Goal: Task Accomplishment & Management: Complete application form

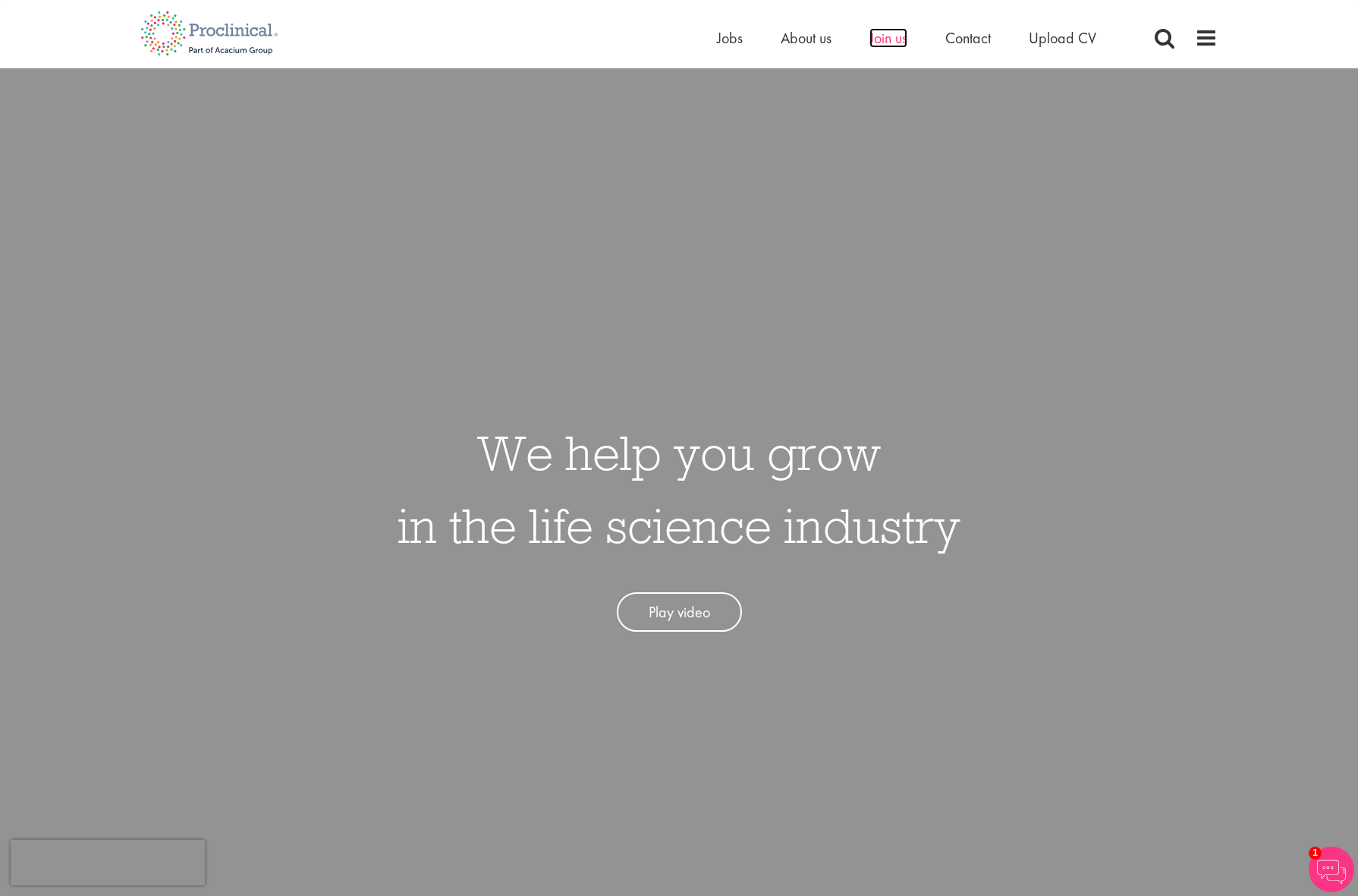
click at [896, 35] on span "Join us" at bounding box center [888, 38] width 38 height 20
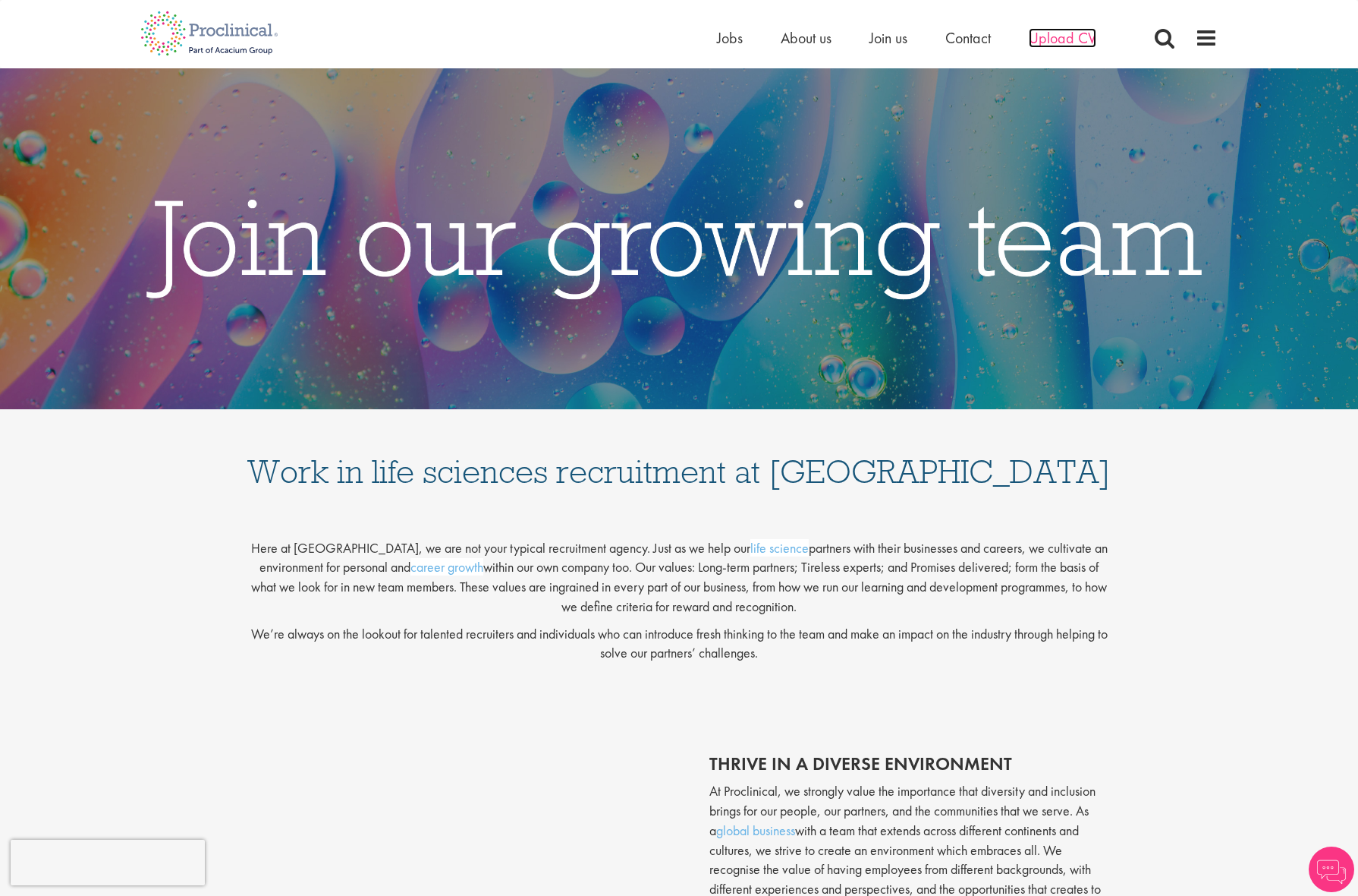
click at [1067, 40] on span "Upload CV" at bounding box center [1063, 38] width 68 height 20
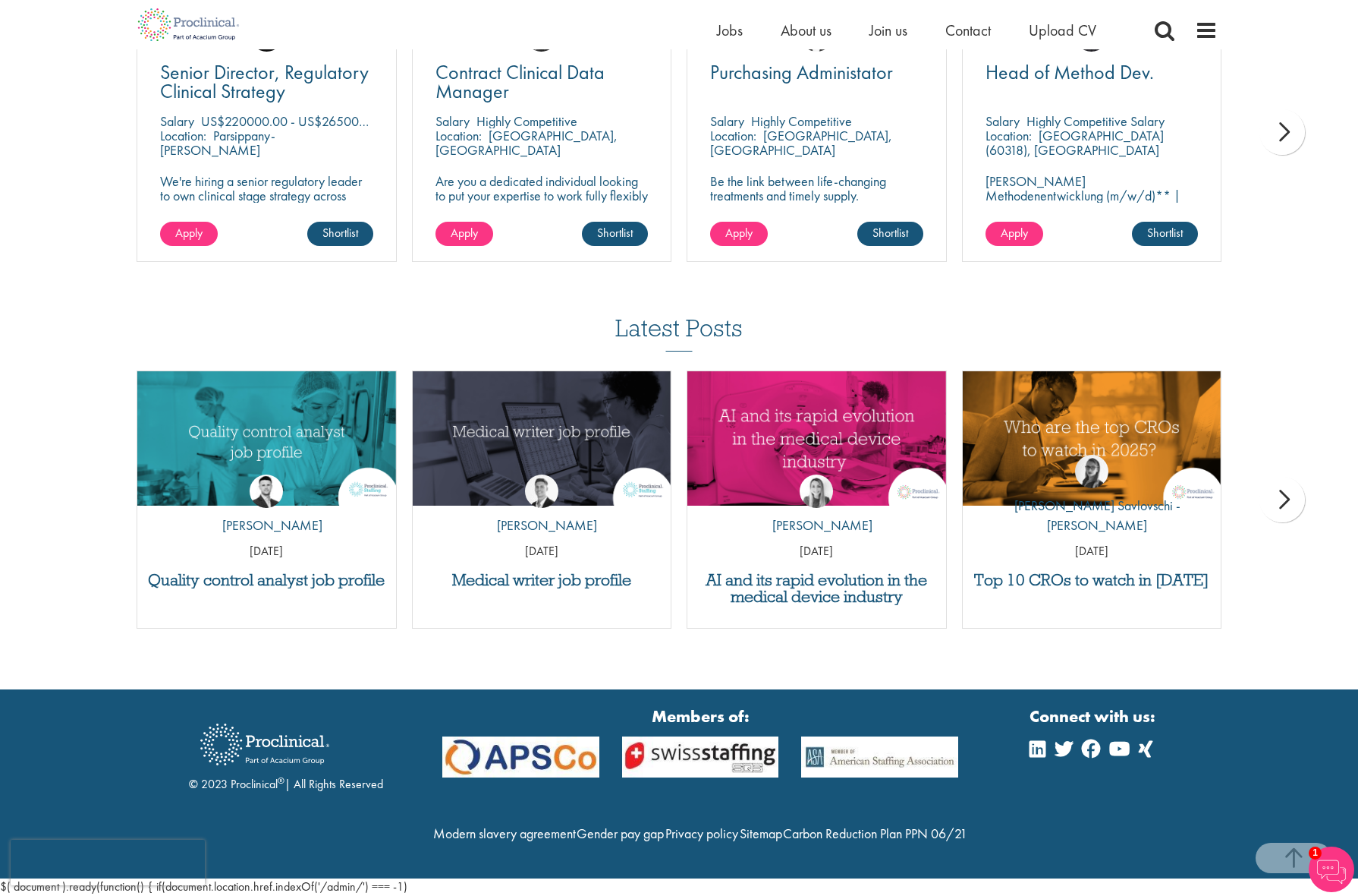
scroll to position [656, 0]
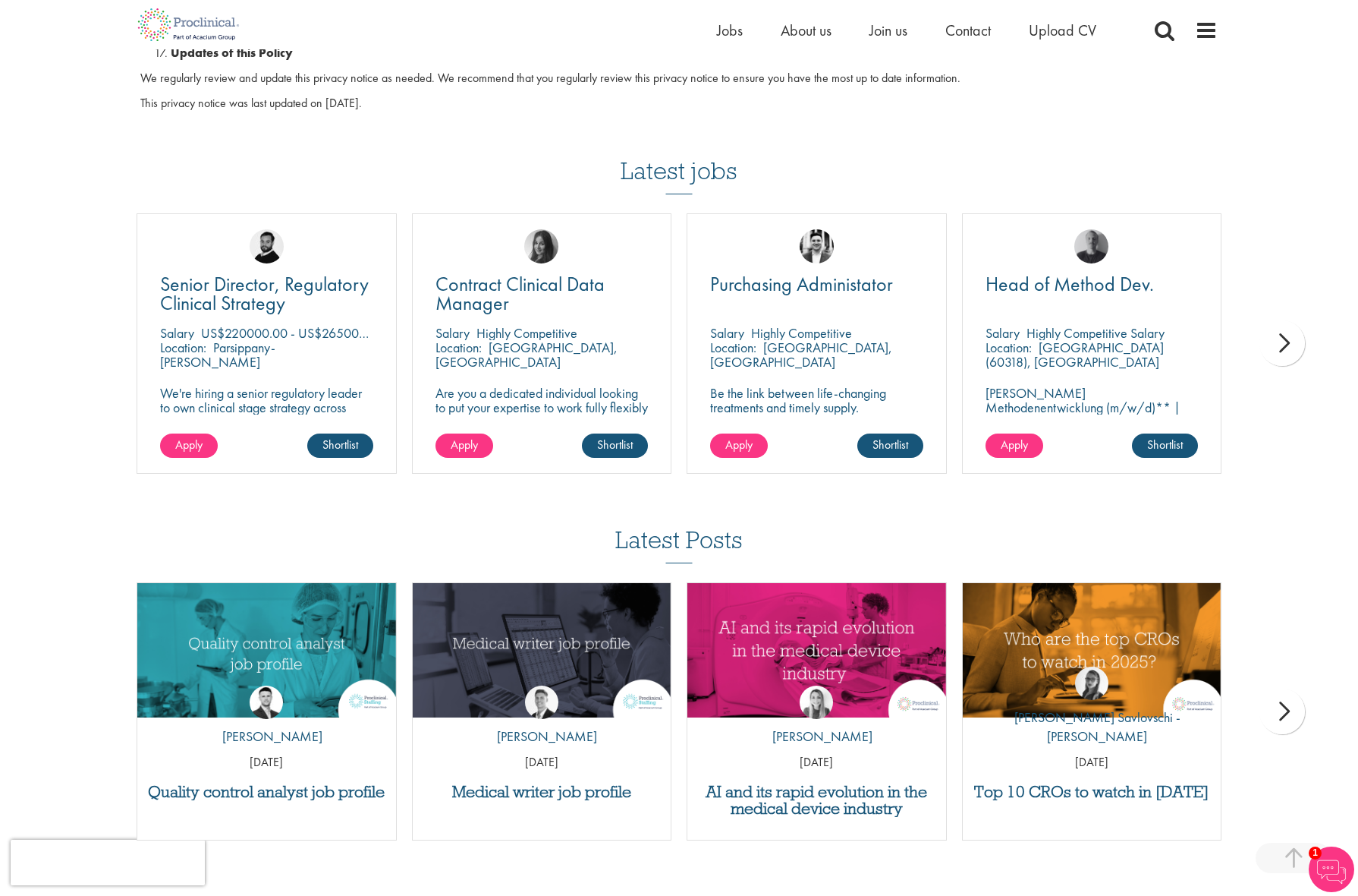
scroll to position [4402, 0]
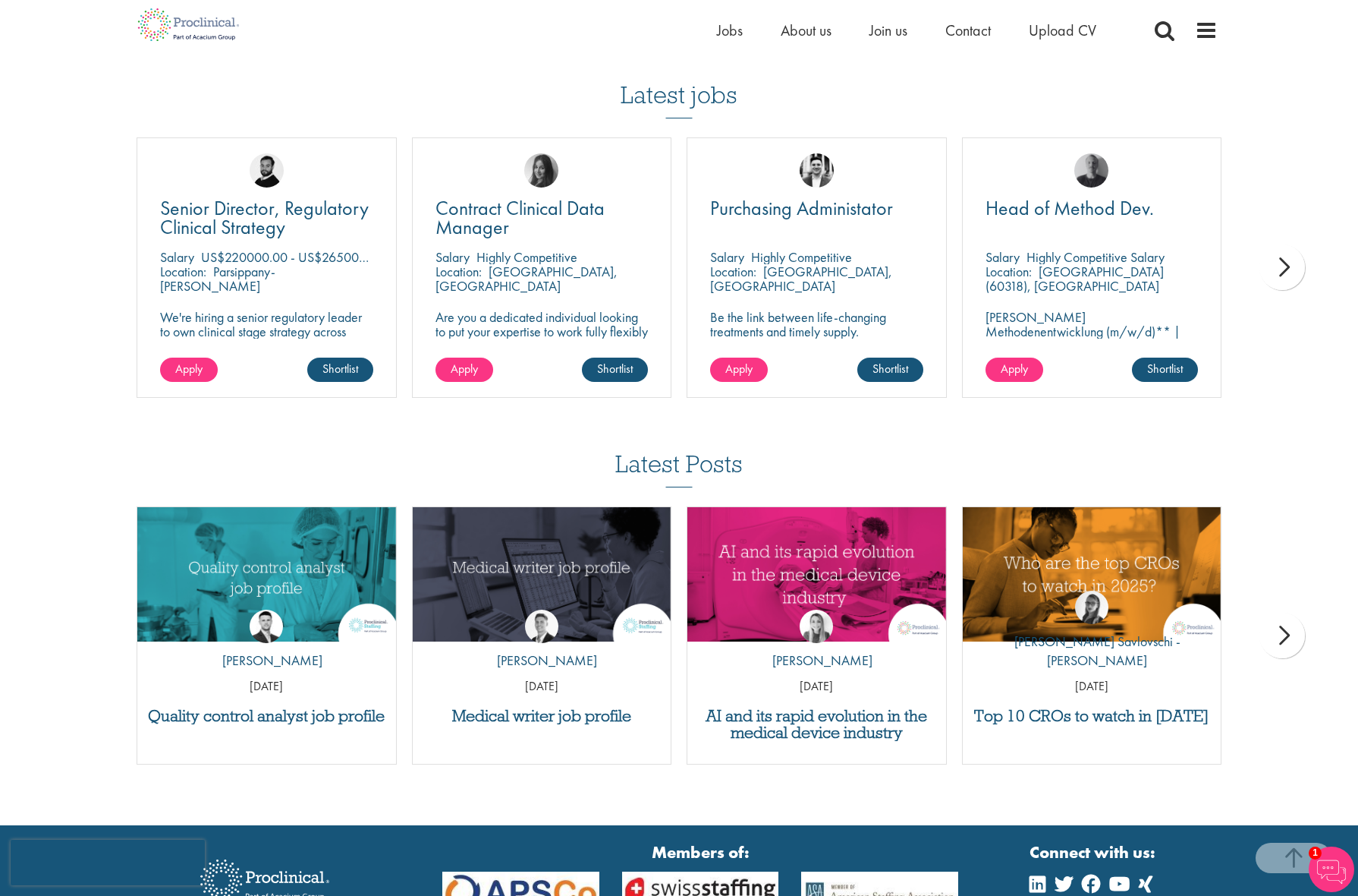
click at [1280, 254] on div "next" at bounding box center [1282, 267] width 45 height 45
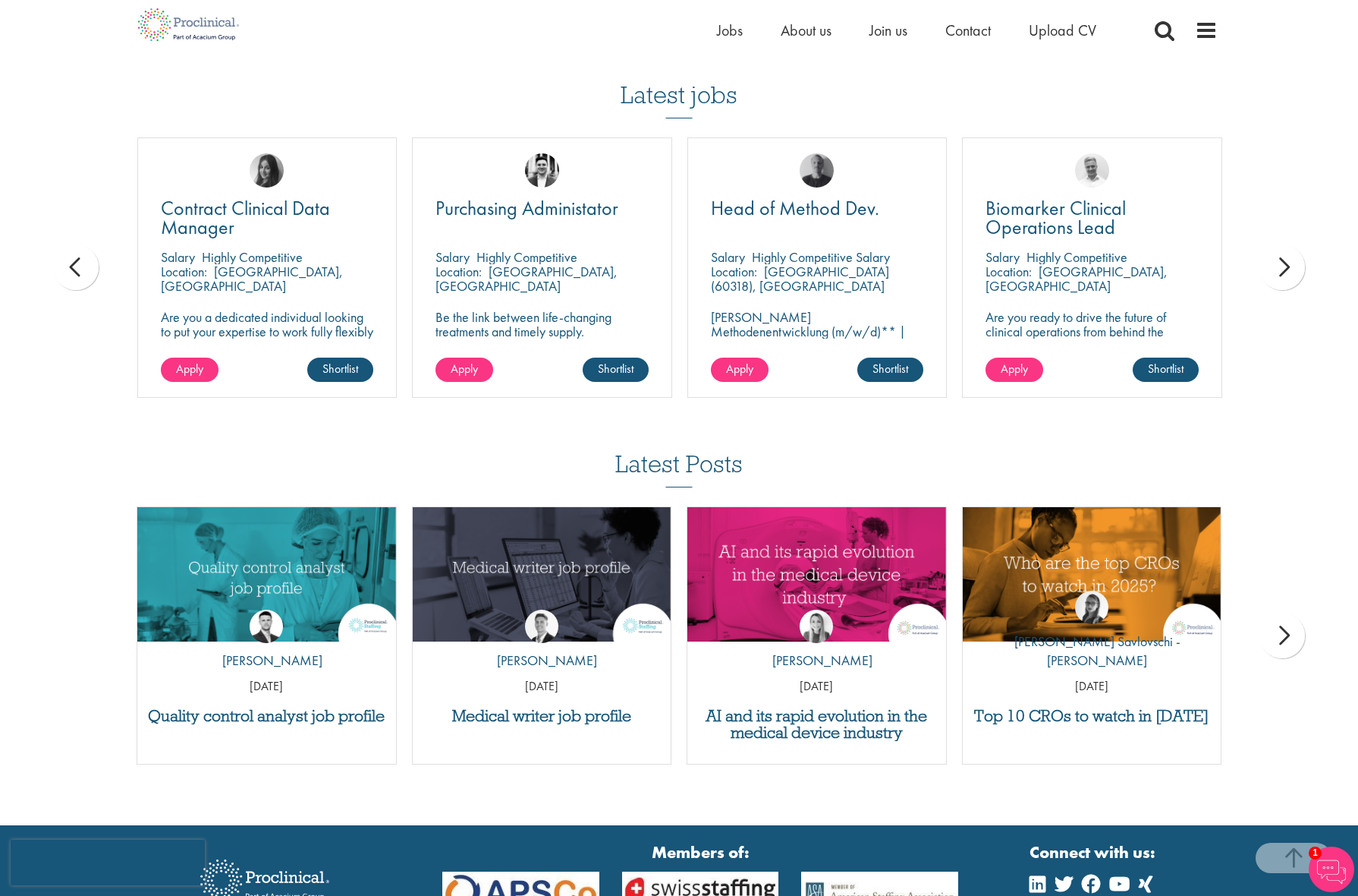
click at [1280, 254] on div "next" at bounding box center [1282, 267] width 45 height 45
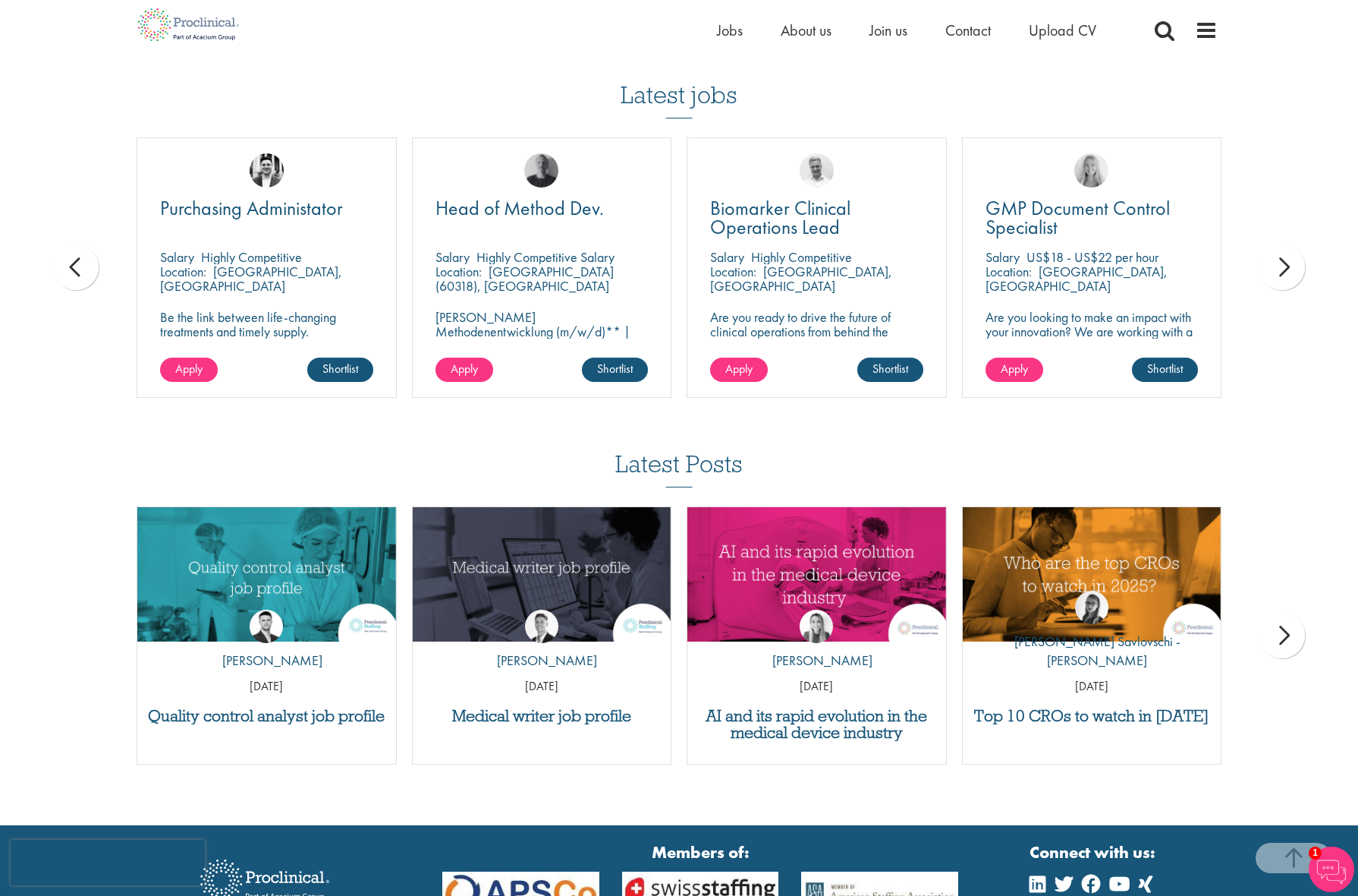
click at [1290, 249] on div "next" at bounding box center [1282, 267] width 45 height 45
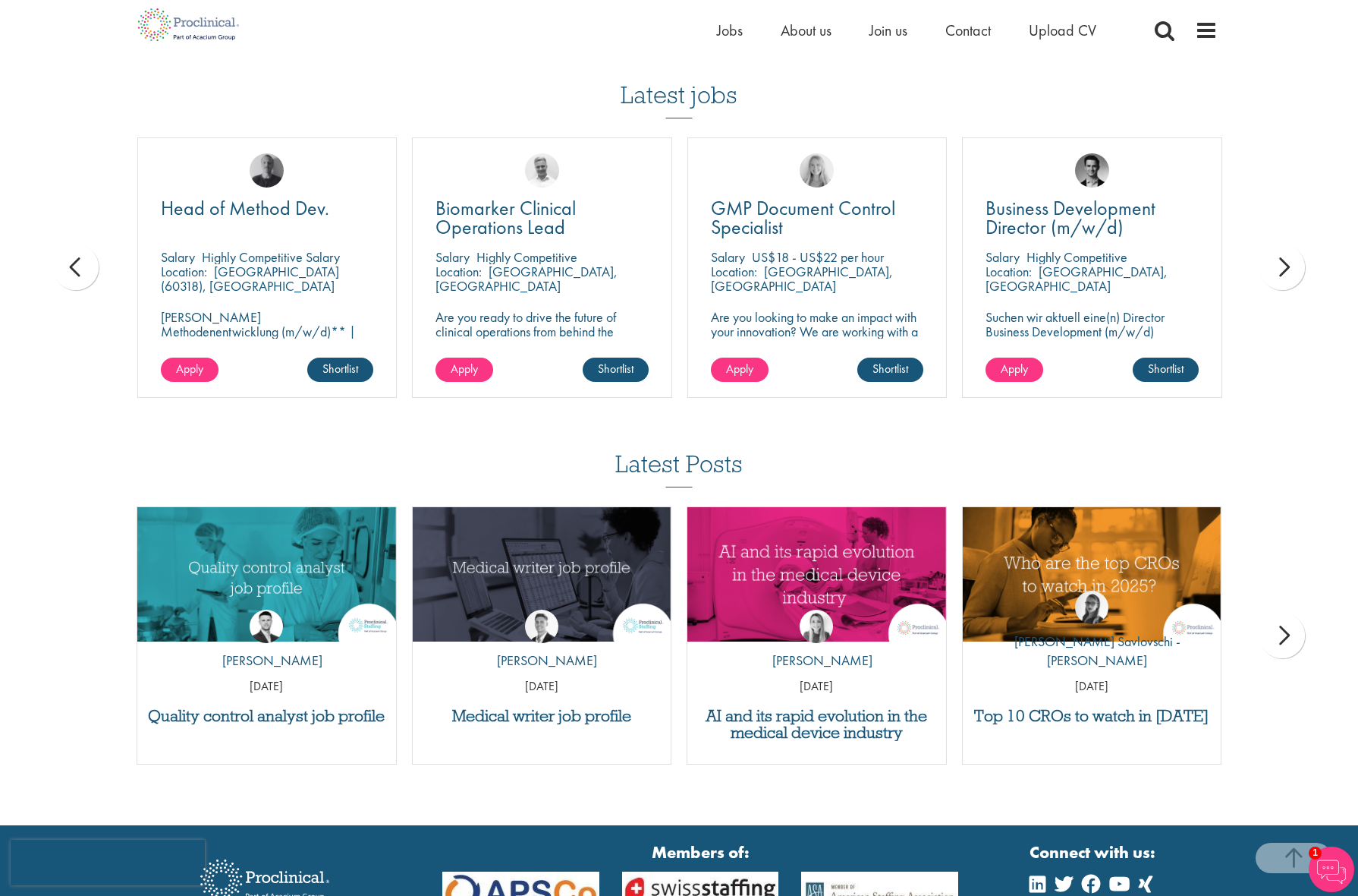
click at [1290, 249] on div "next" at bounding box center [1282, 267] width 45 height 45
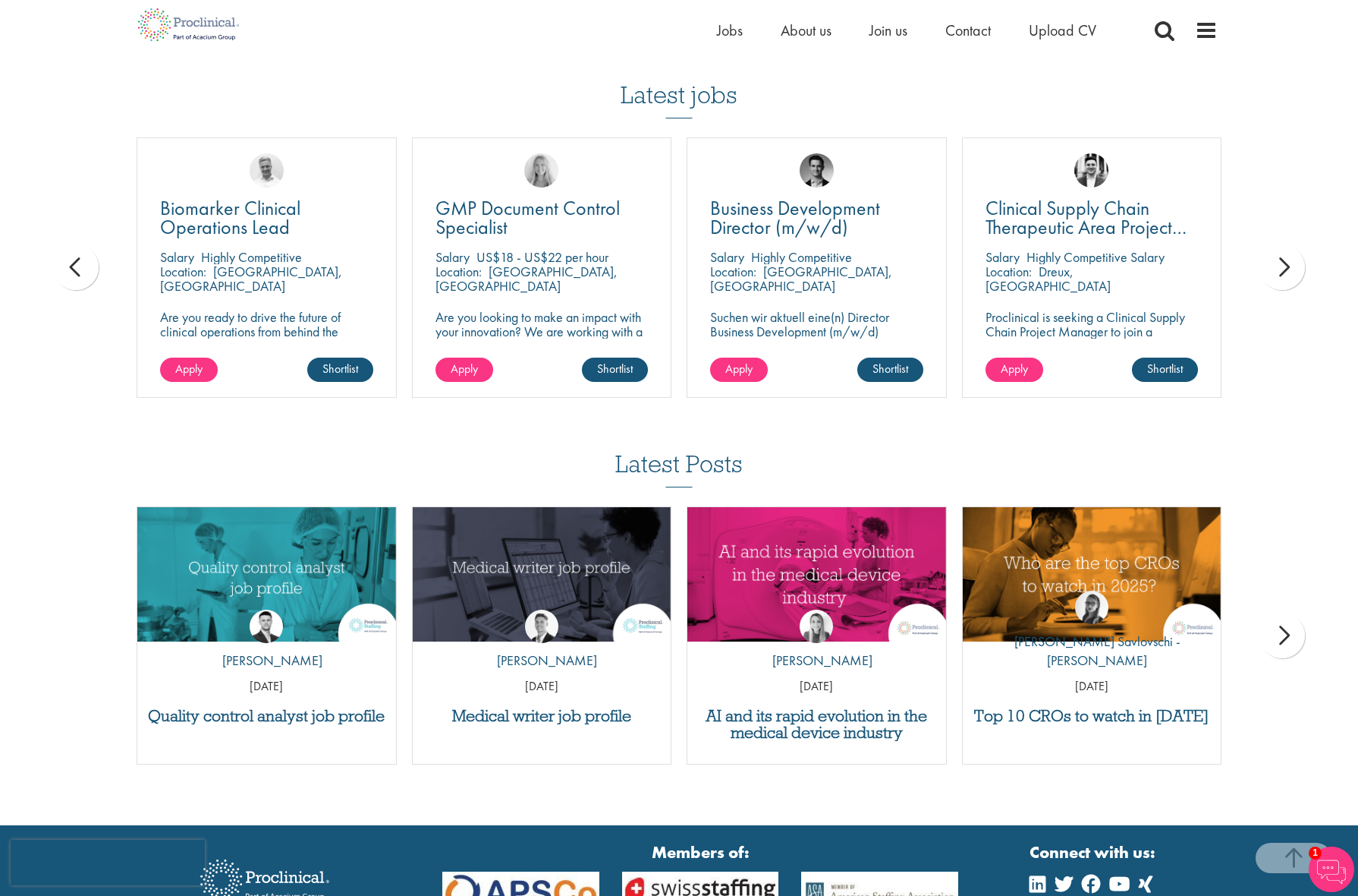
click at [1290, 249] on div "next" at bounding box center [1282, 267] width 45 height 45
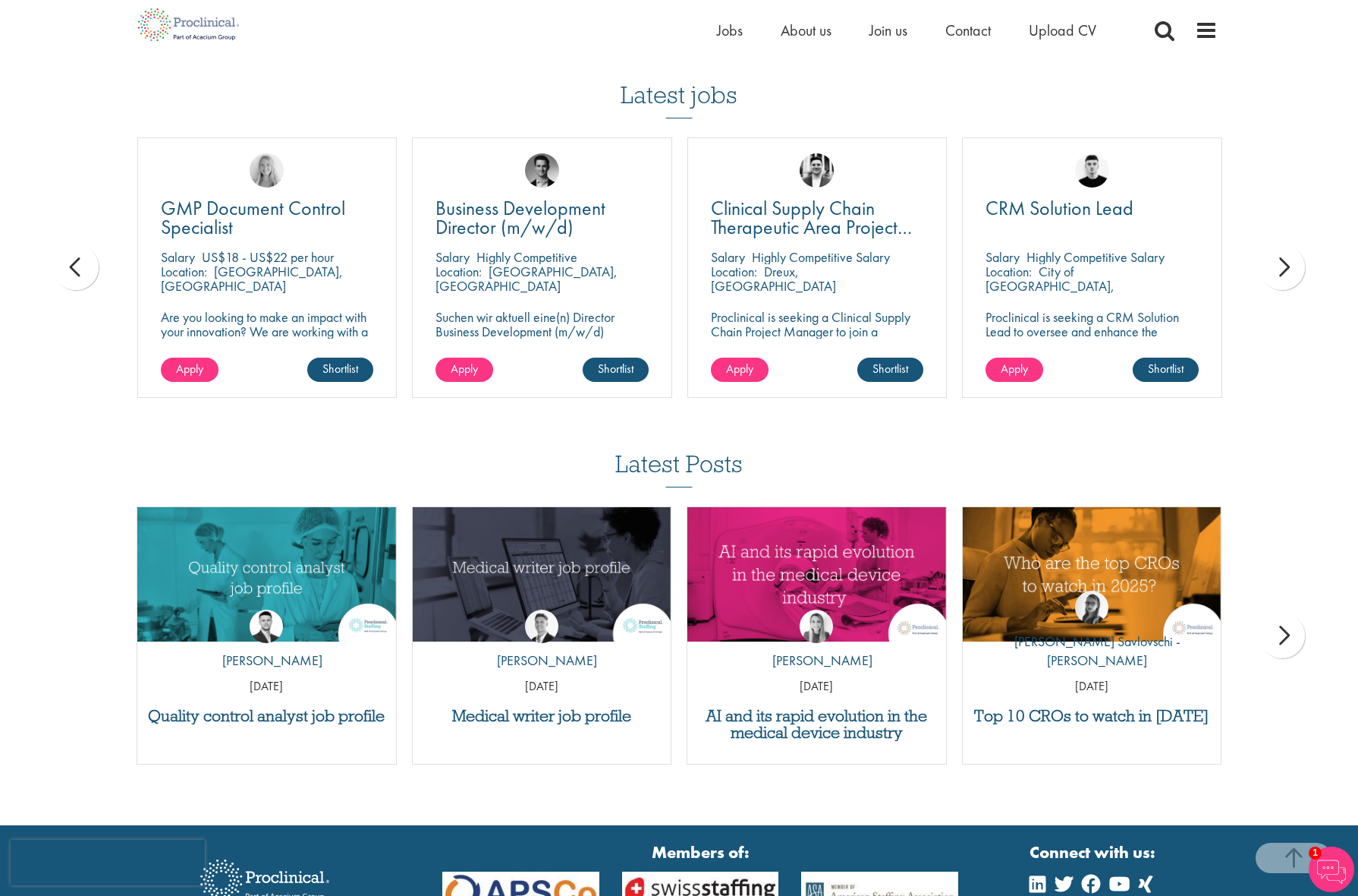
click at [1290, 249] on div "next" at bounding box center [1282, 267] width 45 height 45
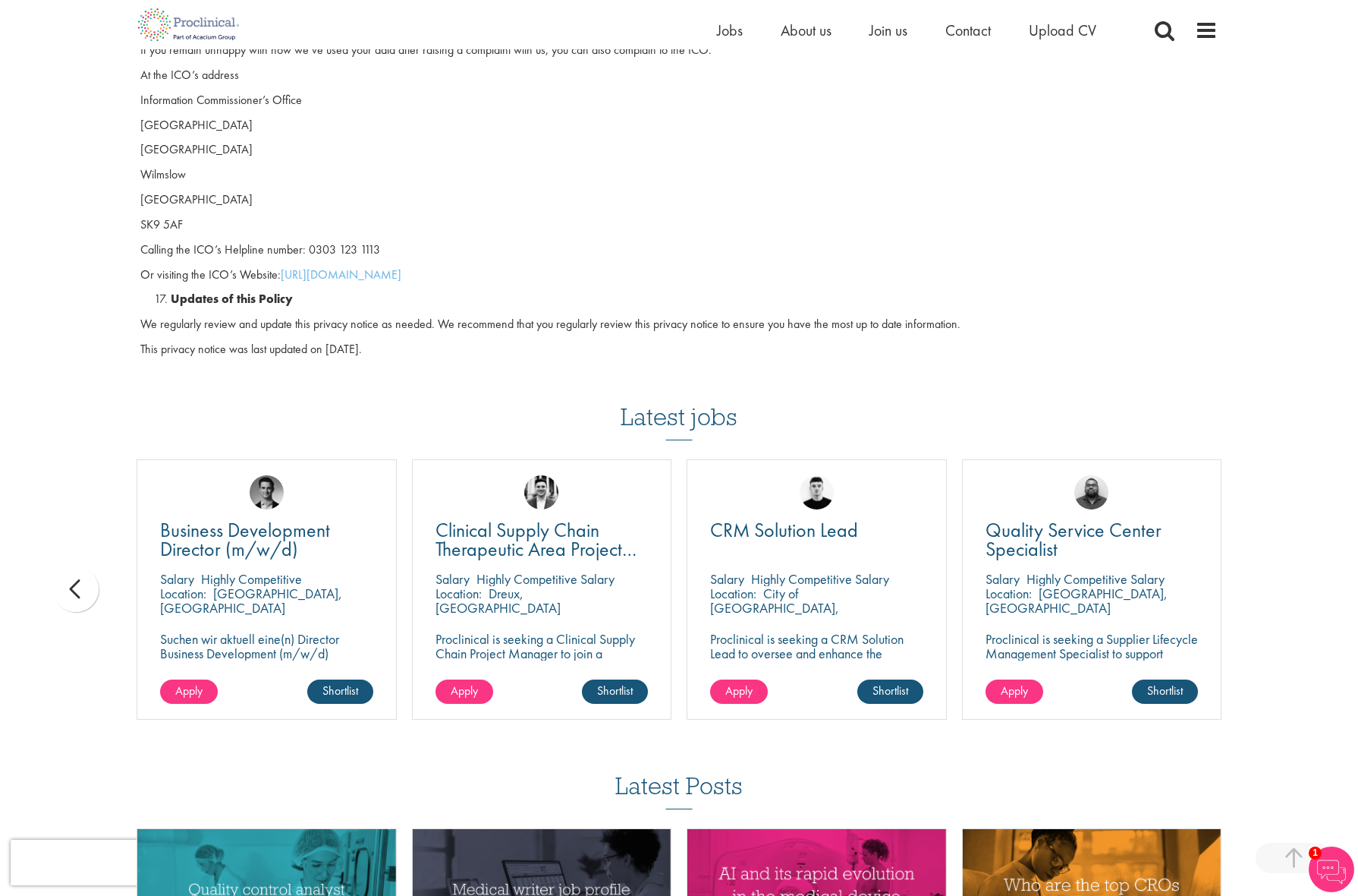
scroll to position [3701, 0]
